Goal: Task Accomplishment & Management: Complete application form

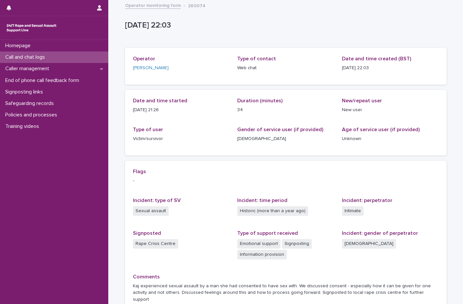
drag, startPoint x: 0, startPoint y: 0, endPoint x: 47, endPoint y: 58, distance: 74.6
click at [47, 58] on p "Call and chat logs" at bounding box center [27, 57] width 48 height 6
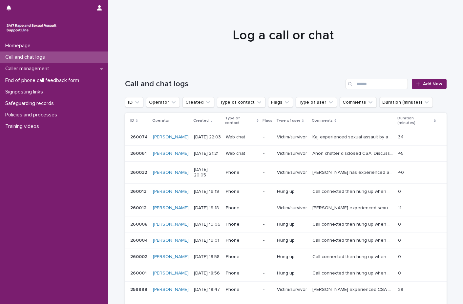
click at [427, 89] on div "Call and chat logs Add New" at bounding box center [285, 81] width 321 height 31
click at [433, 88] on link "Add New" at bounding box center [429, 84] width 34 height 10
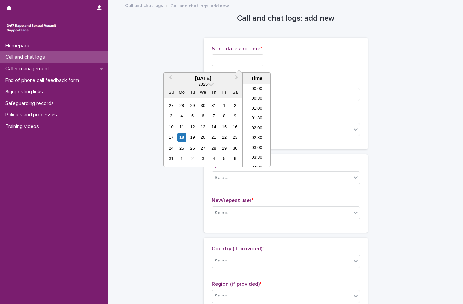
click at [250, 60] on input "text" at bounding box center [238, 59] width 52 height 11
click at [184, 139] on div "18" at bounding box center [181, 137] width 9 height 9
click at [259, 153] on li "23:00" at bounding box center [257, 152] width 28 height 10
click at [253, 58] on input "**********" at bounding box center [238, 59] width 52 height 11
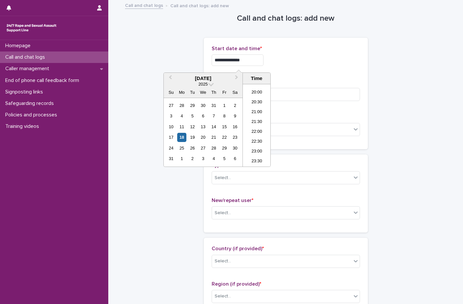
type input "**********"
click at [286, 57] on div "**********" at bounding box center [286, 59] width 148 height 11
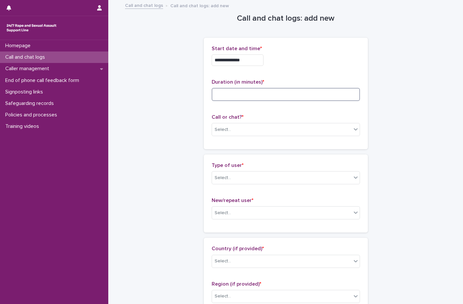
click at [245, 96] on input at bounding box center [286, 94] width 148 height 13
type input "**"
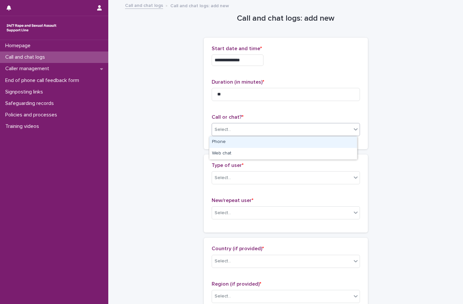
click at [253, 130] on div "Select..." at bounding box center [281, 129] width 139 height 11
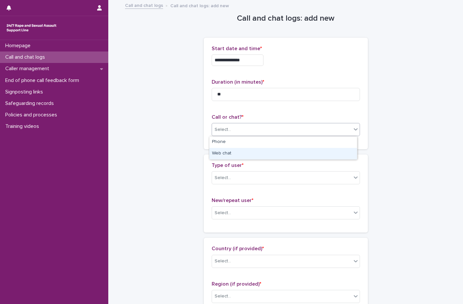
click at [243, 153] on div "Web chat" at bounding box center [283, 153] width 148 height 11
click at [238, 173] on div "Select..." at bounding box center [281, 177] width 139 height 11
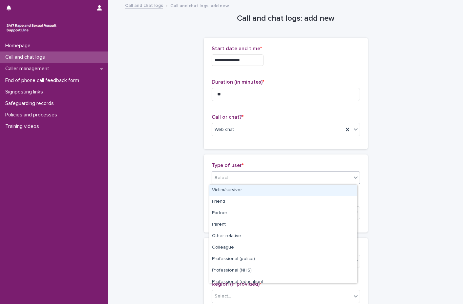
click at [236, 195] on div "Victim/survivor" at bounding box center [283, 190] width 148 height 11
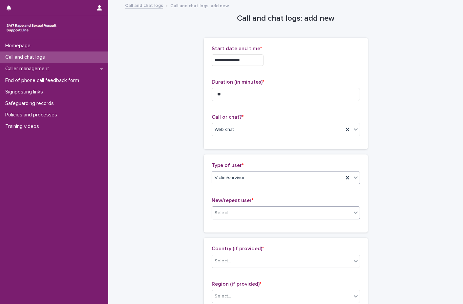
click at [237, 209] on div "Select..." at bounding box center [281, 213] width 139 height 11
click at [236, 239] on div "New user" at bounding box center [283, 236] width 148 height 11
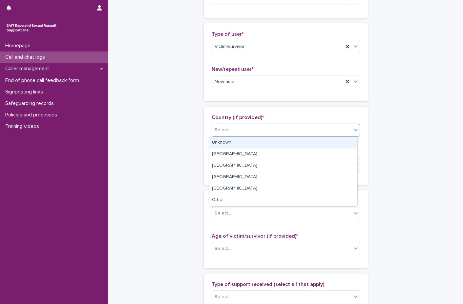
click at [223, 128] on div "Select..." at bounding box center [222, 130] width 16 height 7
click at [219, 140] on div "Unknown" at bounding box center [283, 142] width 148 height 11
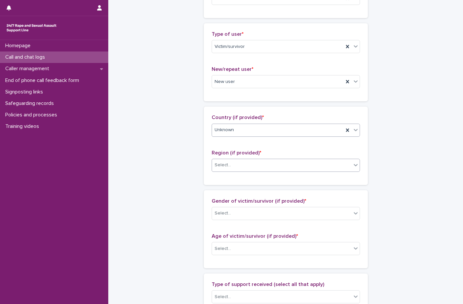
click at [224, 163] on div "Select..." at bounding box center [222, 165] width 16 height 7
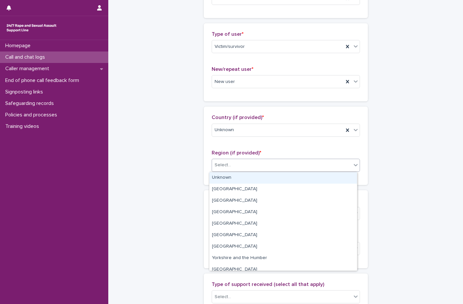
click at [224, 179] on div "Unknown" at bounding box center [283, 177] width 148 height 11
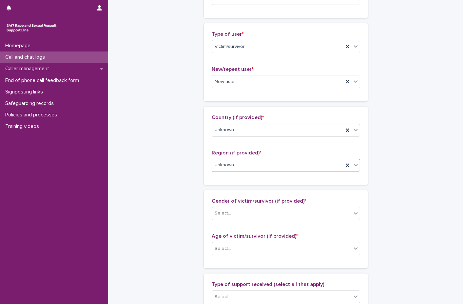
scroll to position [164, 0]
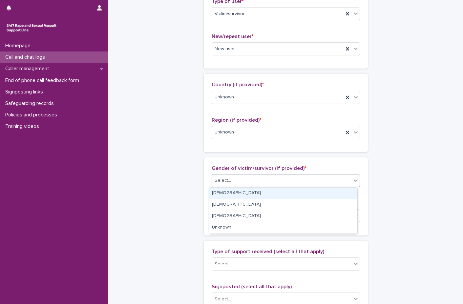
click at [235, 187] on div "Select..." at bounding box center [286, 180] width 148 height 13
click at [231, 193] on div "[DEMOGRAPHIC_DATA]" at bounding box center [283, 193] width 148 height 11
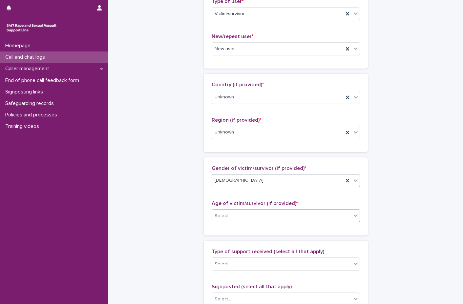
scroll to position [230, 0]
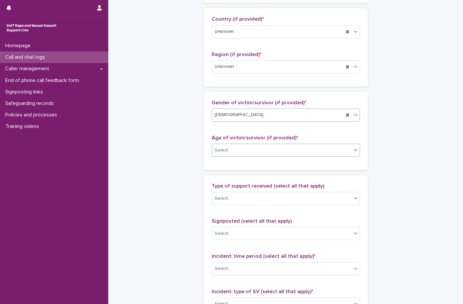
click at [225, 152] on div "Select..." at bounding box center [222, 150] width 16 height 7
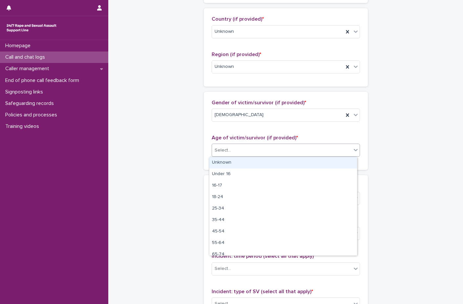
click at [225, 164] on div "Unknown" at bounding box center [283, 162] width 148 height 11
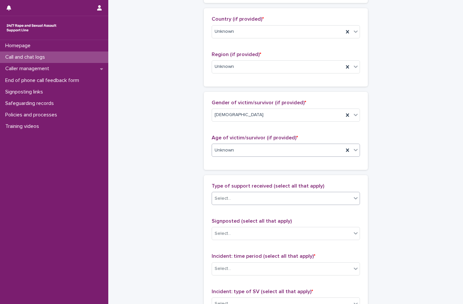
click at [232, 197] on input "text" at bounding box center [232, 199] width 1 height 6
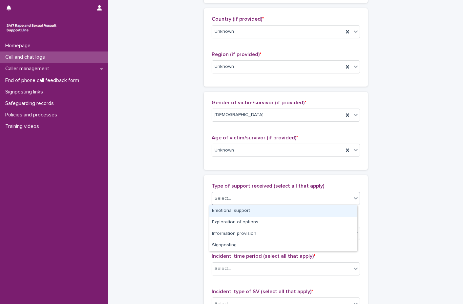
click at [228, 211] on div "Emotional support" at bounding box center [283, 210] width 148 height 11
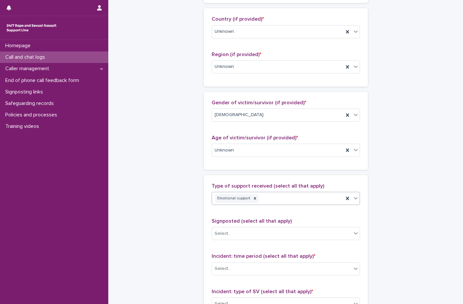
click at [272, 200] on div "Emotional support" at bounding box center [278, 198] width 132 height 11
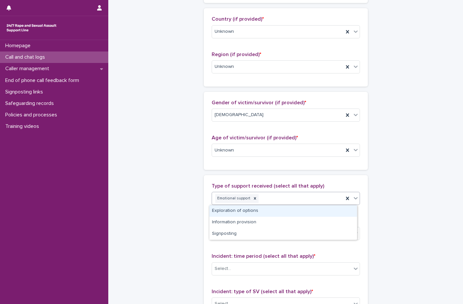
click at [257, 211] on div "Exploration of options" at bounding box center [283, 210] width 148 height 11
click at [317, 201] on div "Emotional support Exploration of options" at bounding box center [278, 198] width 132 height 11
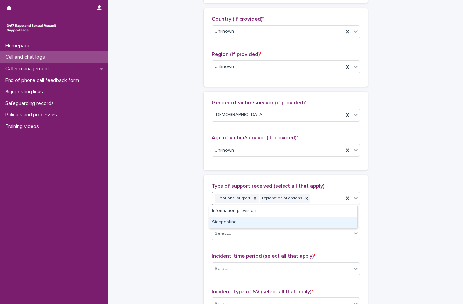
click at [286, 219] on div "Signposting" at bounding box center [283, 222] width 148 height 11
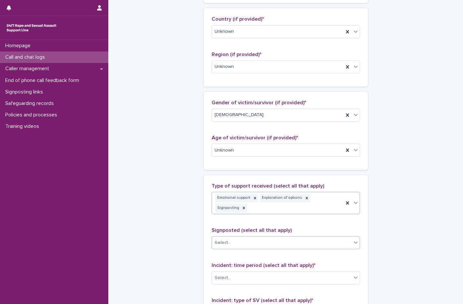
scroll to position [361, 0]
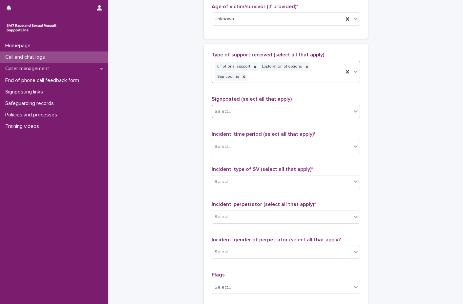
click at [244, 106] on div "Select..." at bounding box center [281, 111] width 139 height 11
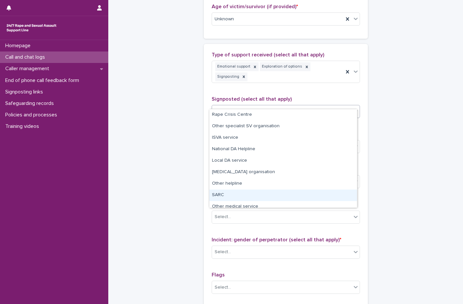
click at [235, 194] on div "SARC" at bounding box center [283, 195] width 148 height 11
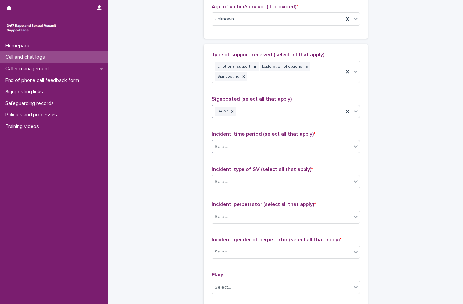
click at [242, 141] on div "Select..." at bounding box center [281, 146] width 139 height 11
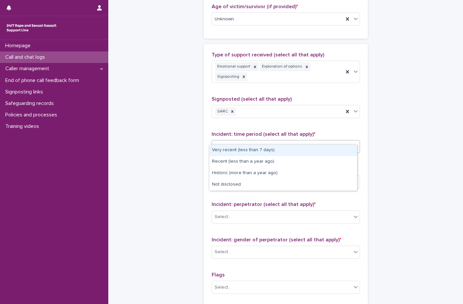
click at [238, 150] on div "Very recent (less than 7 days)" at bounding box center [283, 150] width 148 height 11
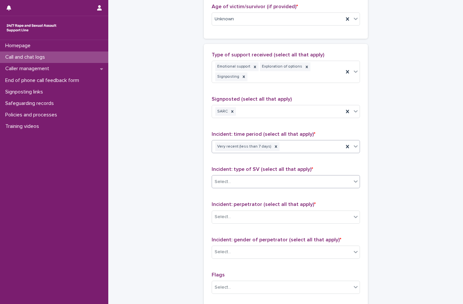
click at [237, 176] on div "Select..." at bounding box center [281, 181] width 139 height 11
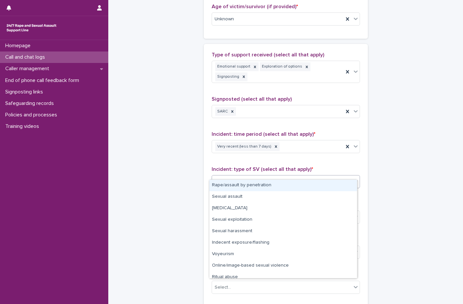
click at [234, 190] on div "Rape/assault by penetration" at bounding box center [283, 185] width 148 height 11
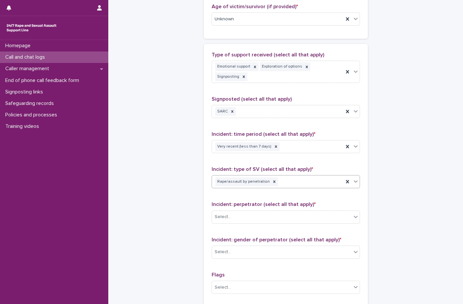
scroll to position [394, 0]
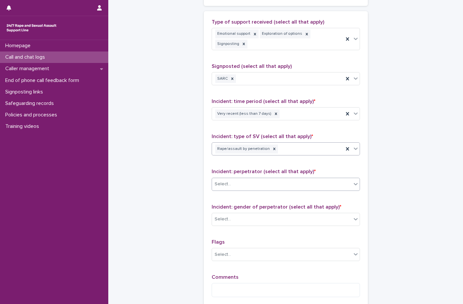
click at [244, 179] on div "Select..." at bounding box center [281, 184] width 139 height 11
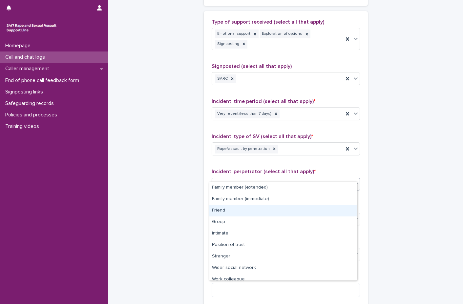
click at [253, 207] on div "Friend" at bounding box center [283, 210] width 148 height 11
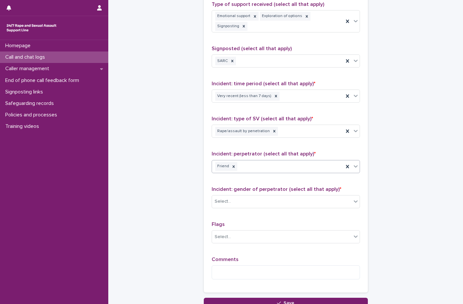
scroll to position [426, 0]
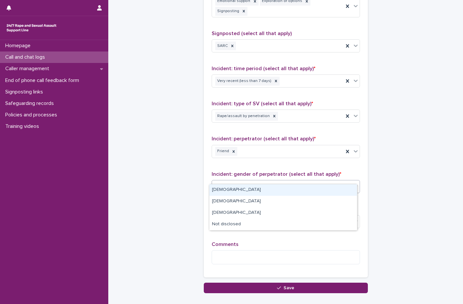
click at [249, 181] on div "Select..." at bounding box center [281, 186] width 139 height 11
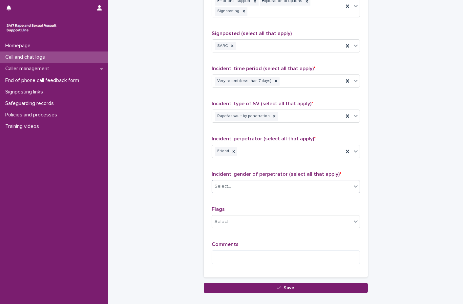
click at [243, 181] on div "Select..." at bounding box center [281, 186] width 139 height 11
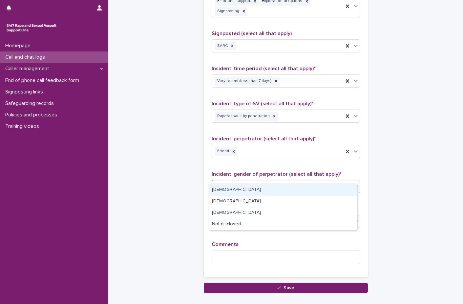
click at [242, 181] on div "Select..." at bounding box center [281, 186] width 139 height 11
click at [238, 186] on div "[DEMOGRAPHIC_DATA]" at bounding box center [283, 189] width 148 height 11
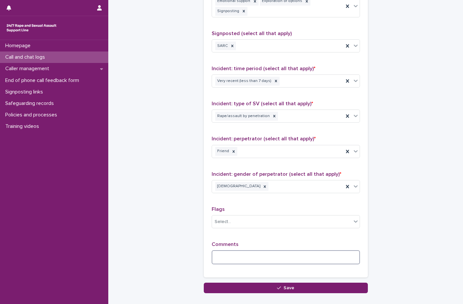
click at [229, 250] on textarea at bounding box center [286, 257] width 148 height 14
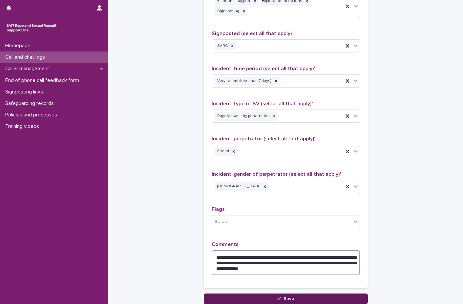
type textarea "**********"
click at [254, 294] on button "Save" at bounding box center [286, 299] width 164 height 10
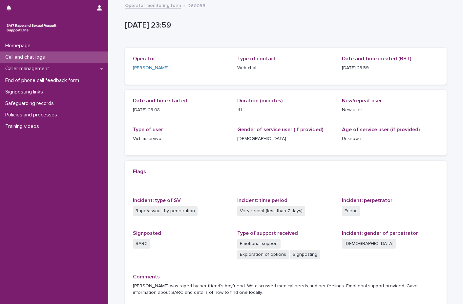
click at [63, 59] on div "Call and chat logs" at bounding box center [54, 56] width 108 height 11
